Goal: Complete application form

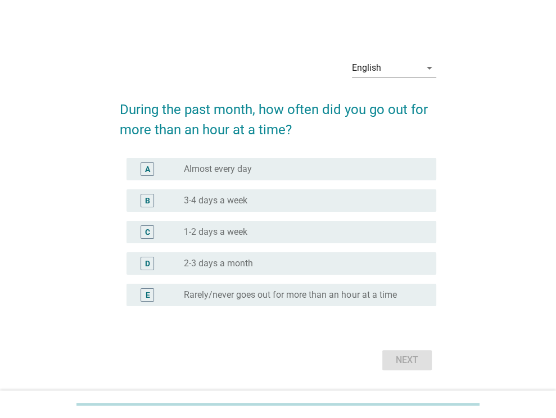
click at [376, 161] on div "A radio_button_unchecked Almost every day" at bounding box center [281, 169] width 310 height 22
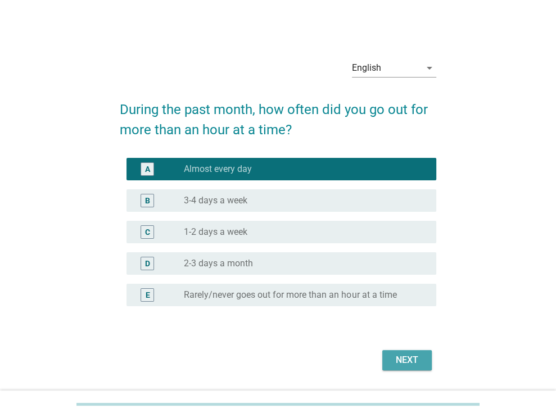
click at [416, 359] on div "Next" at bounding box center [406, 360] width 31 height 13
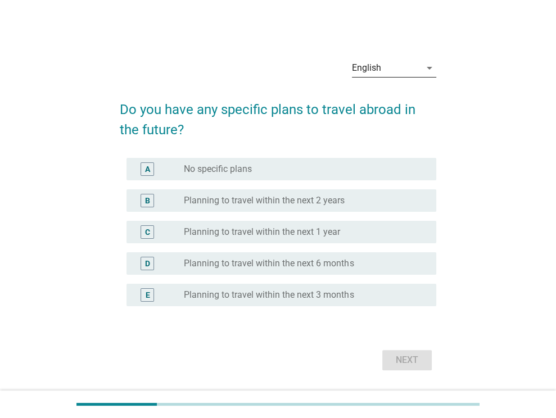
click at [415, 66] on div "English" at bounding box center [386, 68] width 69 height 18
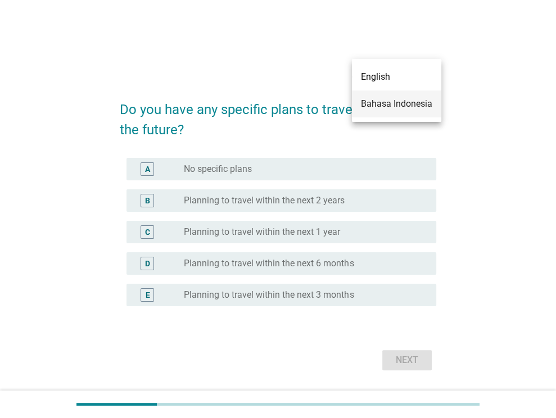
click at [388, 102] on div "Bahasa Indonesia" at bounding box center [396, 103] width 71 height 13
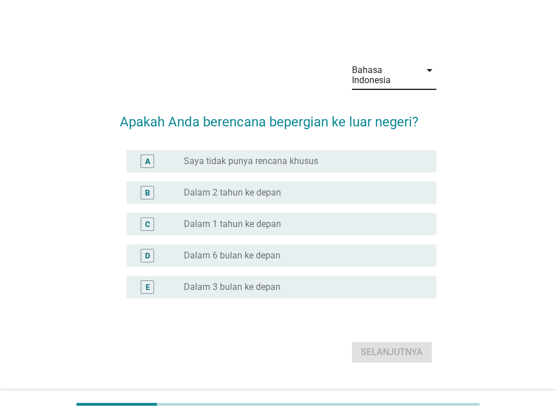
click at [292, 257] on div "radio_button_unchecked Dalam 6 bulan ke depan" at bounding box center [301, 255] width 234 height 11
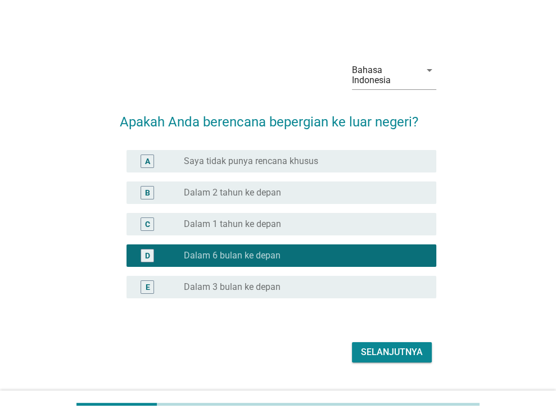
click at [405, 348] on div "Selanjutnya" at bounding box center [392, 352] width 62 height 13
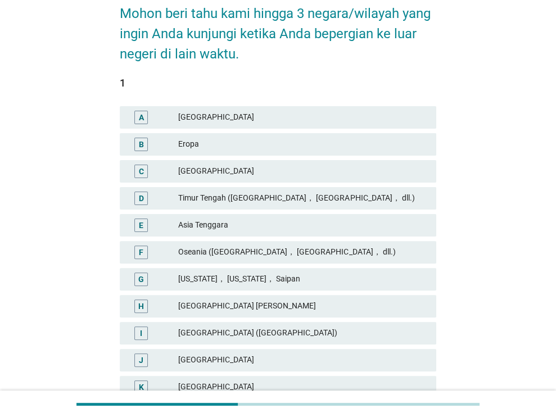
scroll to position [112, 0]
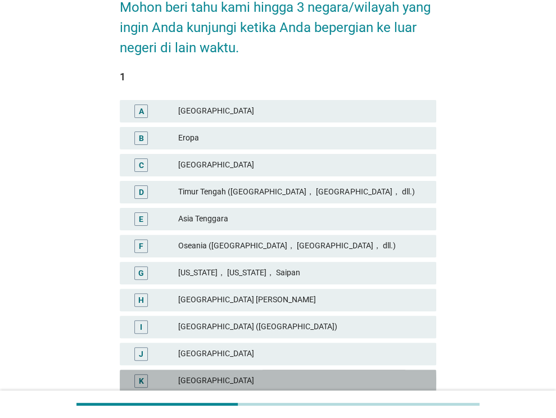
click at [197, 376] on div "[GEOGRAPHIC_DATA]" at bounding box center [302, 380] width 249 height 13
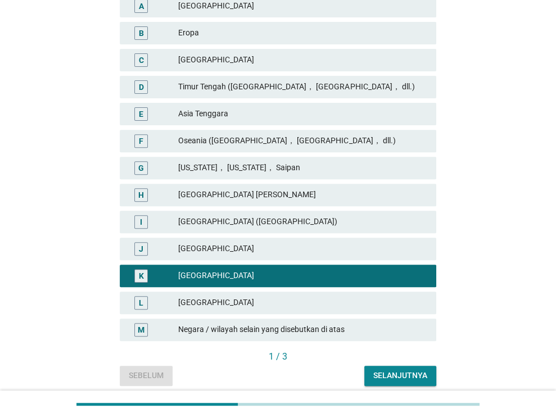
scroll to position [225, 0]
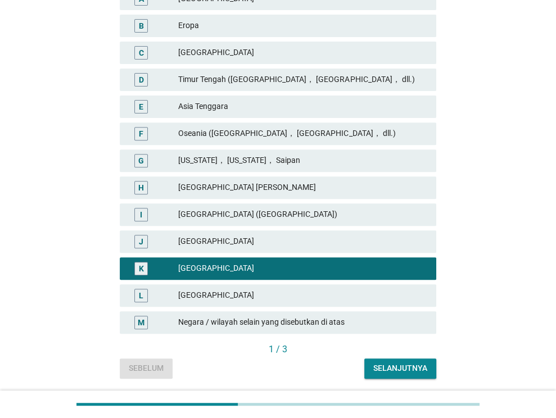
click at [260, 295] on div "[GEOGRAPHIC_DATA]" at bounding box center [302, 295] width 249 height 13
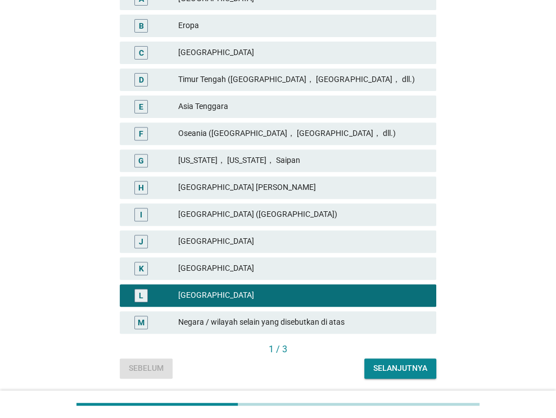
click at [259, 275] on div "[GEOGRAPHIC_DATA]" at bounding box center [302, 268] width 249 height 13
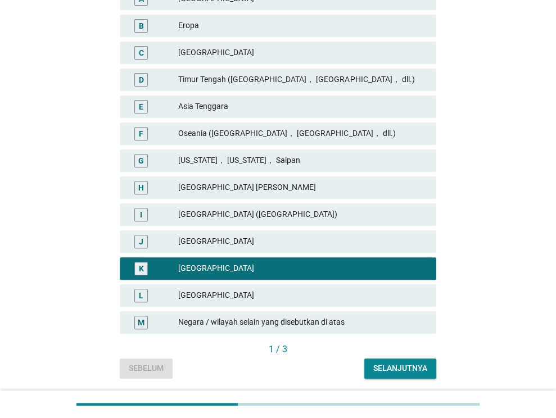
click at [418, 365] on div "Selanjutnya" at bounding box center [400, 369] width 54 height 12
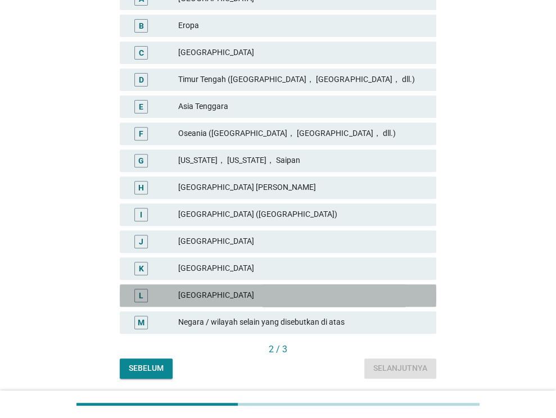
click at [314, 296] on div "[GEOGRAPHIC_DATA]" at bounding box center [302, 295] width 249 height 13
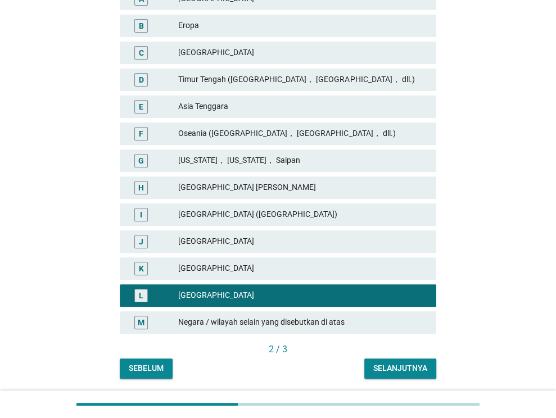
click at [413, 363] on div "Selanjutnya" at bounding box center [400, 369] width 54 height 12
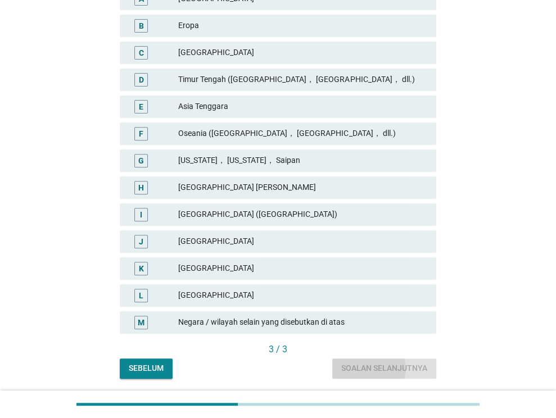
scroll to position [0, 0]
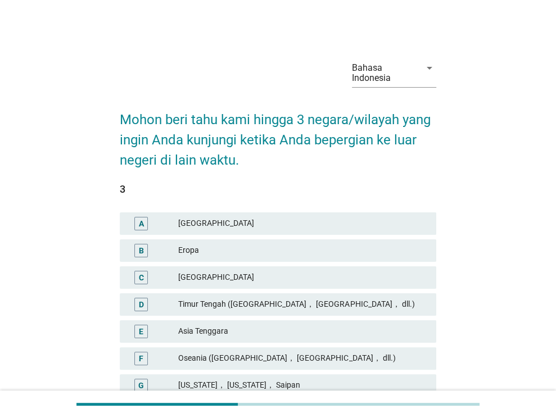
click at [340, 328] on div "Asia Tenggara" at bounding box center [302, 331] width 249 height 13
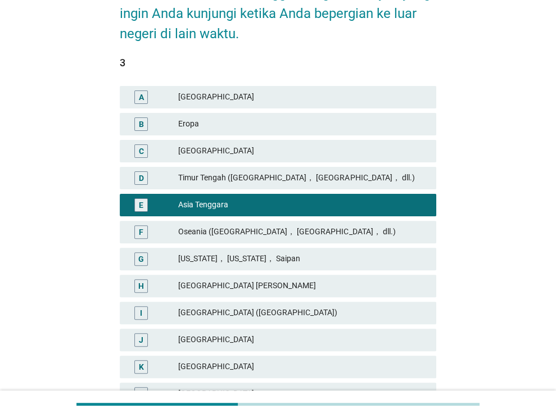
scroll to position [263, 0]
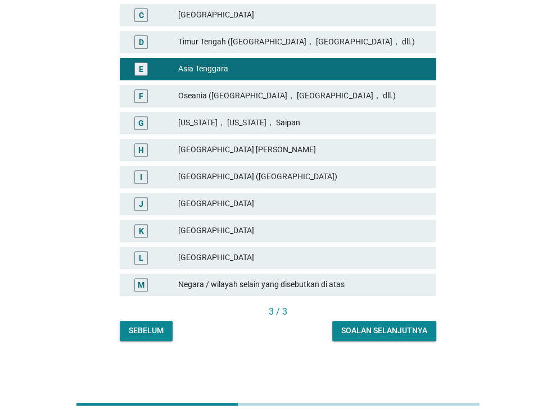
click at [396, 328] on div "Soalan selanjutnya" at bounding box center [384, 331] width 86 height 12
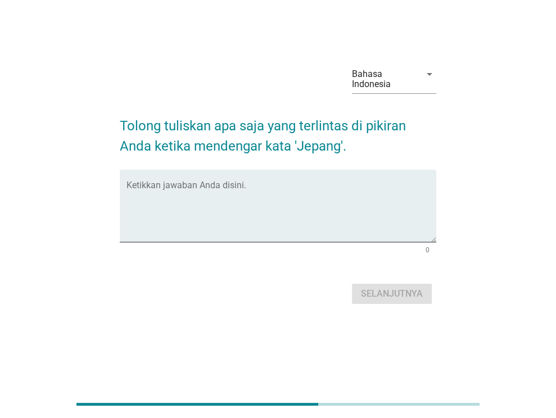
scroll to position [0, 0]
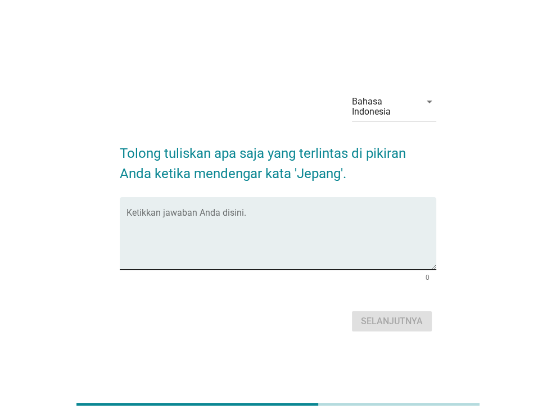
click at [275, 202] on div "Ketikkan jawaban Anda disini." at bounding box center [281, 233] width 310 height 73
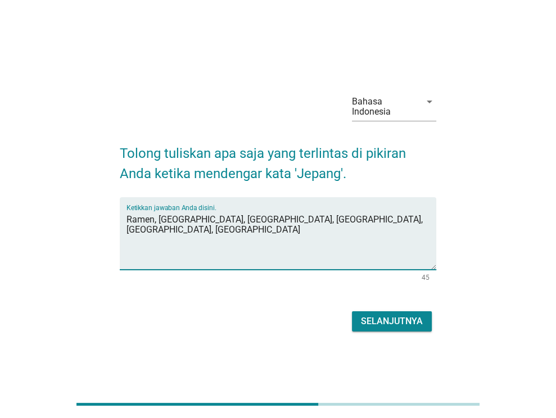
type textarea "Ramen, [GEOGRAPHIC_DATA], [GEOGRAPHIC_DATA], [GEOGRAPHIC_DATA], [GEOGRAPHIC_DAT…"
click at [385, 323] on div "Selanjutnya" at bounding box center [392, 321] width 62 height 13
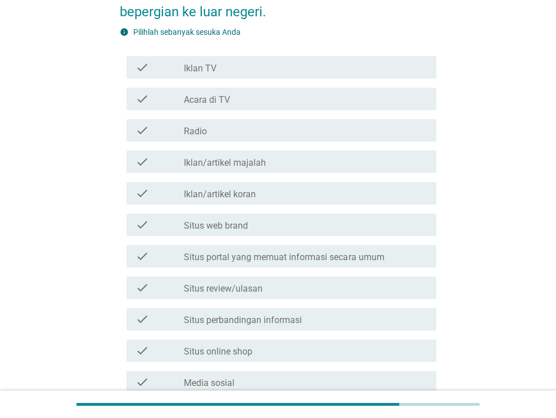
scroll to position [169, 0]
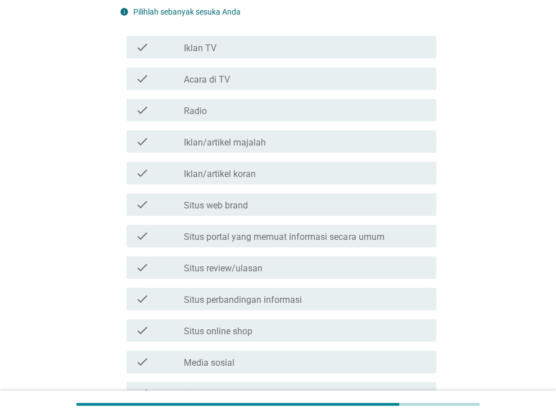
click at [281, 267] on div "check_box_outline_blank Situs review/ulasan" at bounding box center [305, 267] width 243 height 13
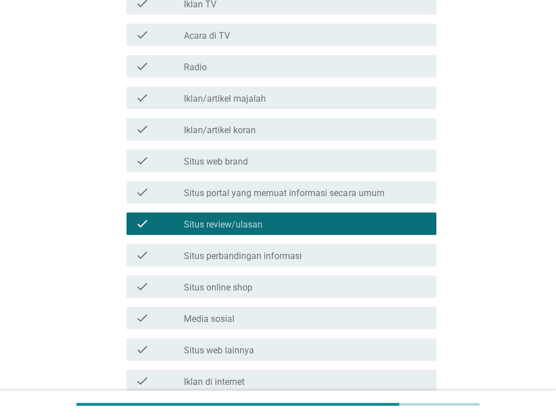
scroll to position [225, 0]
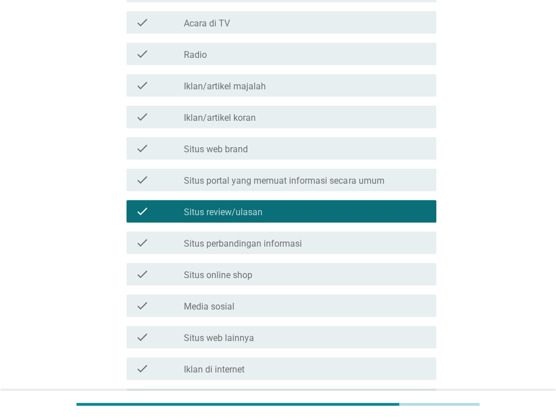
click at [272, 308] on div "check_box_outline_blank Media sosial" at bounding box center [305, 305] width 243 height 13
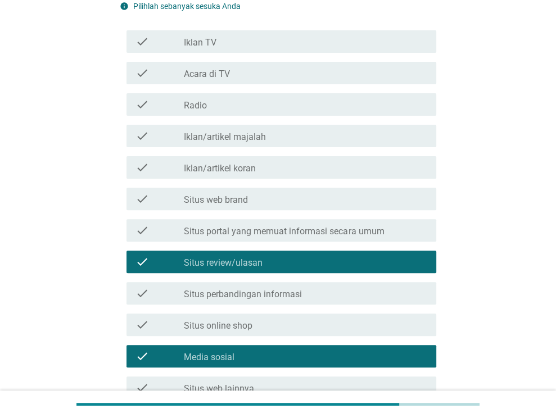
scroll to position [155, 0]
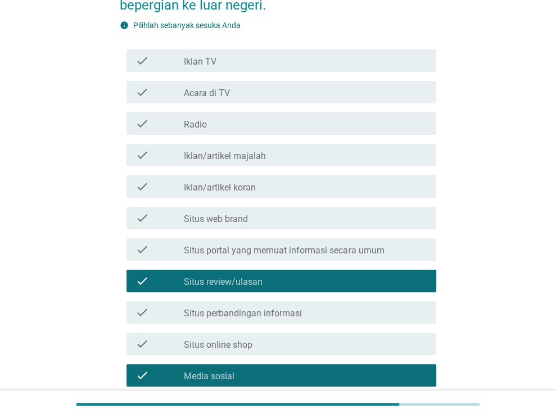
click at [319, 247] on label "Situs portal yang memuat informasi secara umum" at bounding box center [284, 250] width 200 height 11
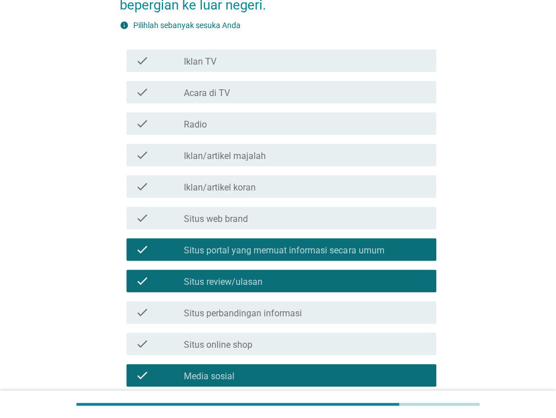
scroll to position [380, 0]
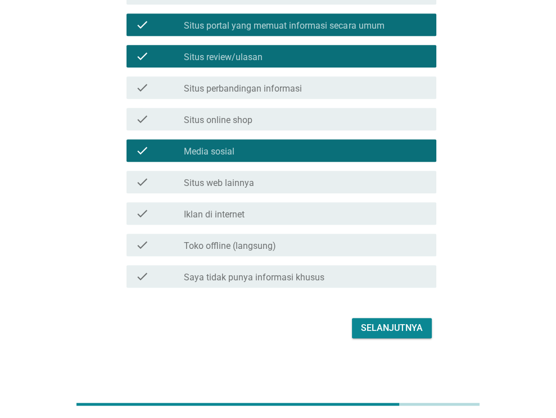
click at [390, 329] on div "Selanjutnya" at bounding box center [392, 328] width 62 height 13
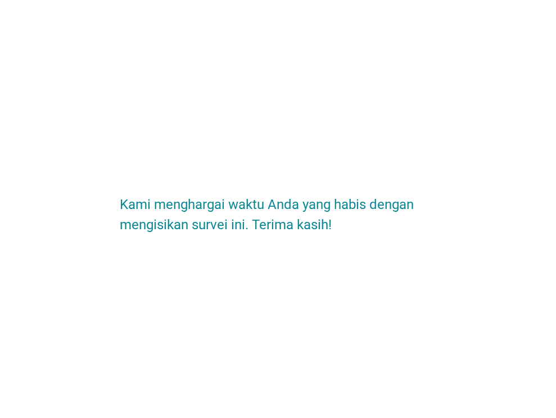
scroll to position [0, 0]
